Goal: Task Accomplishment & Management: Manage account settings

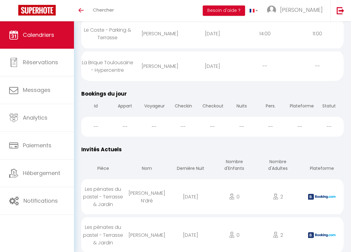
scroll to position [1039, 0]
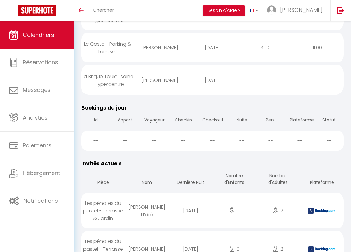
click at [169, 90] on div "[PERSON_NAME]" at bounding box center [160, 80] width 52 height 20
select select "0"
select select "1"
select select
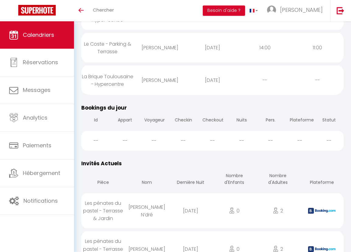
select select
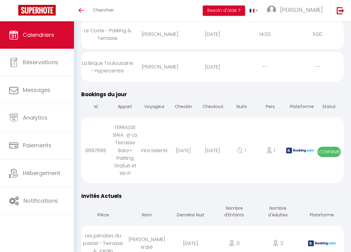
scroll to position [1056, 0]
